Goal: Task Accomplishment & Management: Manage account settings

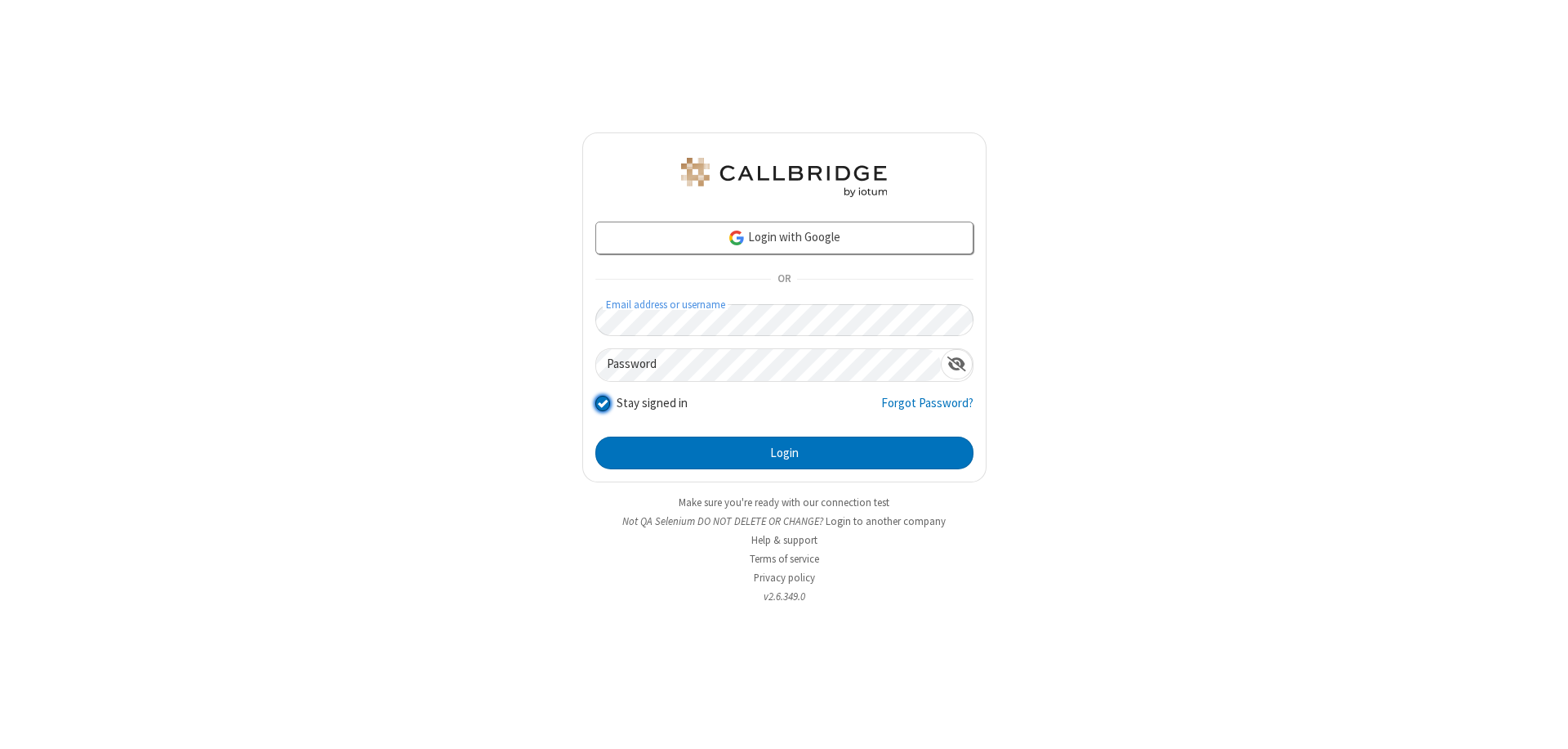
click at [602, 402] on input "Stay signed in" at bounding box center [603, 402] width 15 height 17
checkbox input "false"
click at [784, 452] on button "Login" at bounding box center [785, 453] width 378 height 33
click at [602, 402] on input "Stay signed in" at bounding box center [603, 402] width 15 height 17
checkbox input "false"
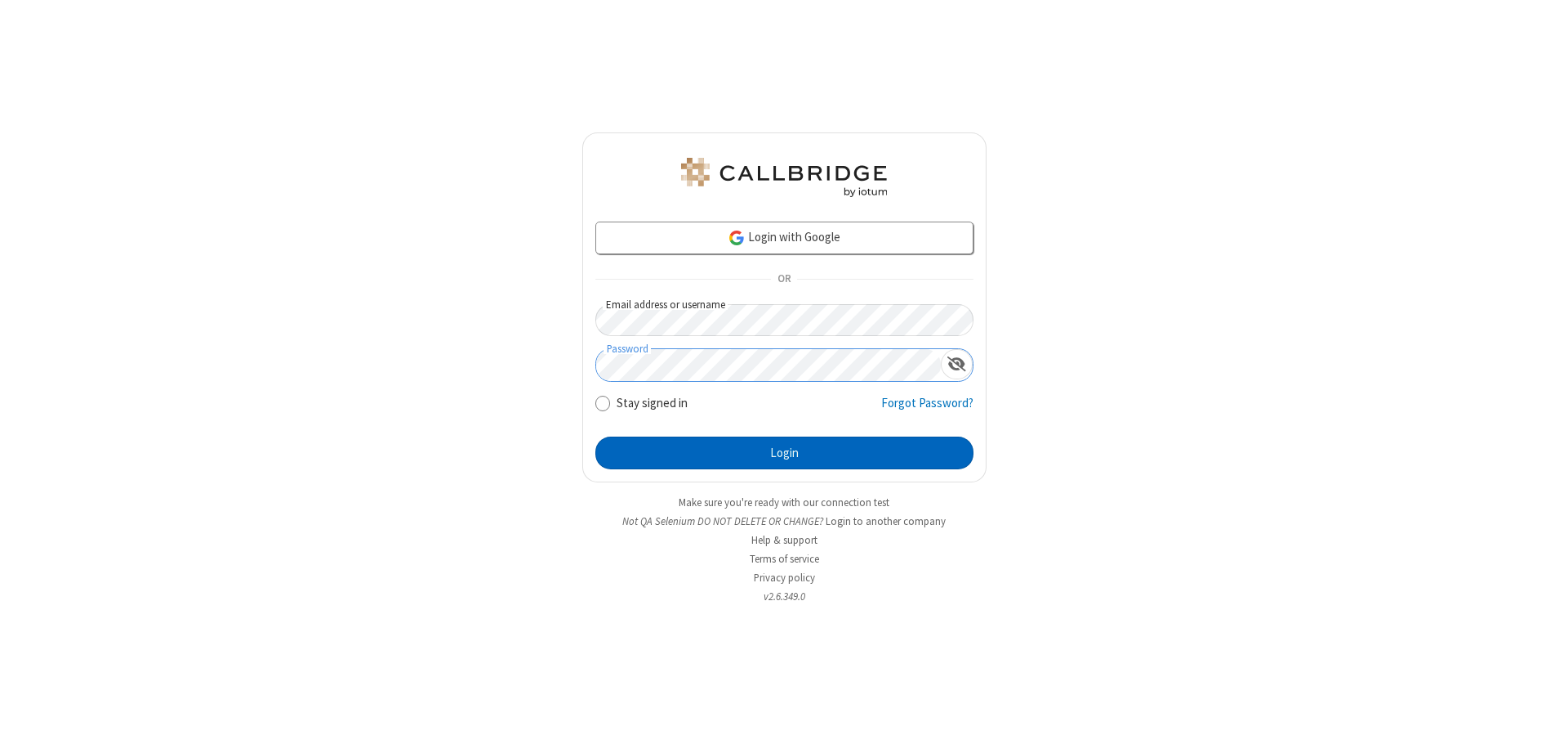
click at [784, 452] on button "Login" at bounding box center [785, 453] width 378 height 33
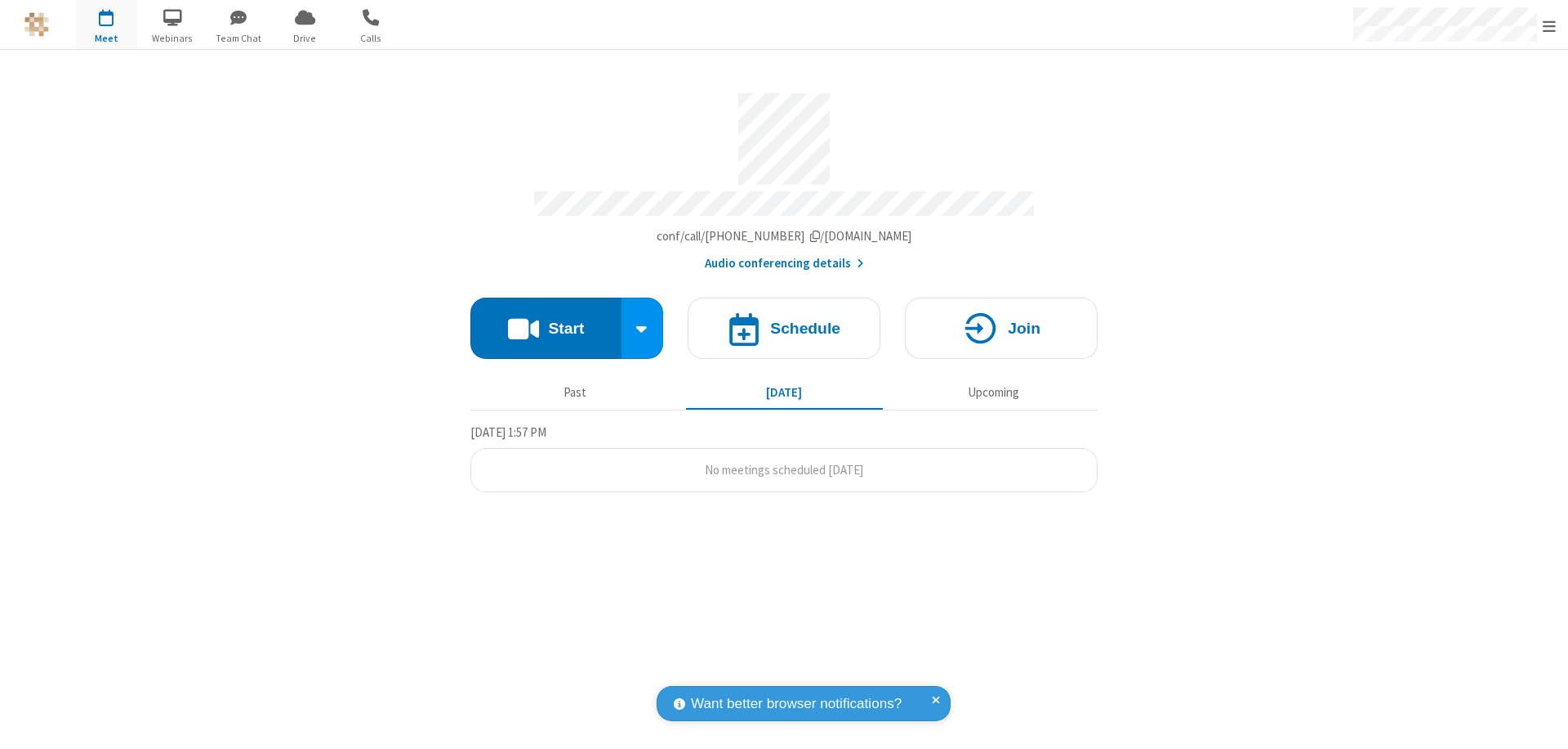
click at [1549, 25] on span "Open menu" at bounding box center [1549, 26] width 13 height 16
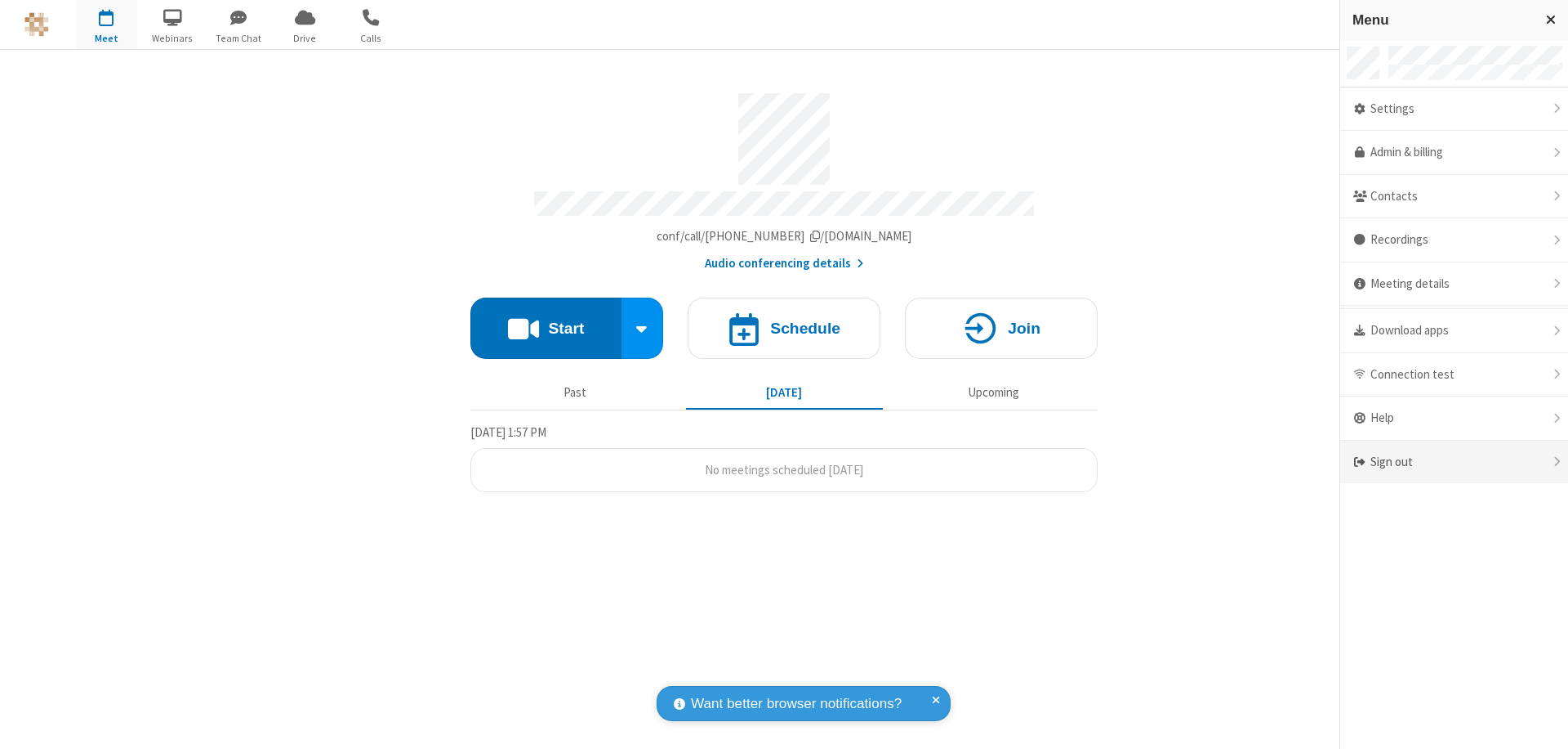
click at [1453, 461] on div "Sign out" at bounding box center [1454, 462] width 228 height 44
